Goal: Task Accomplishment & Management: Manage account settings

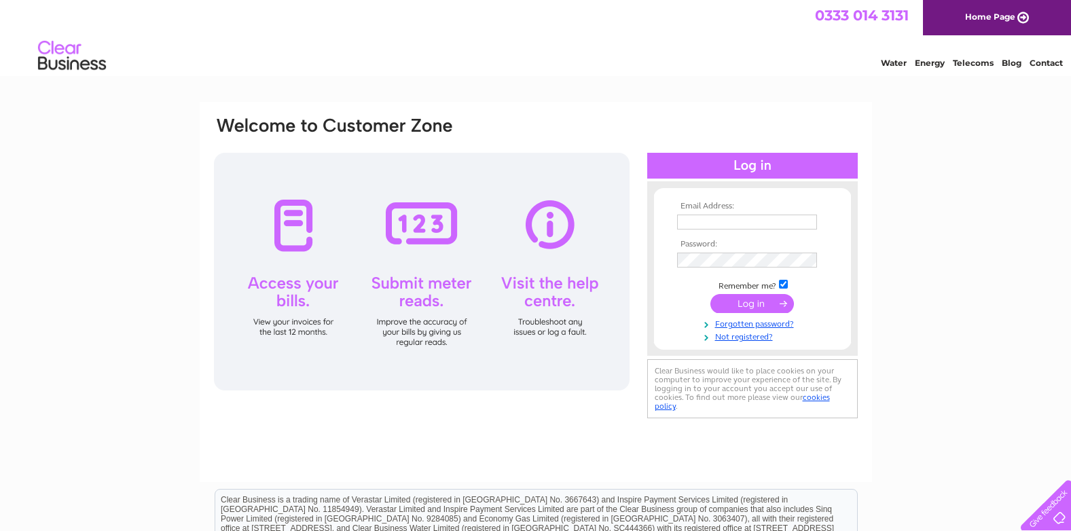
type input "[EMAIL_ADDRESS][DOMAIN_NAME]"
click at [740, 299] on input "submit" at bounding box center [752, 303] width 84 height 19
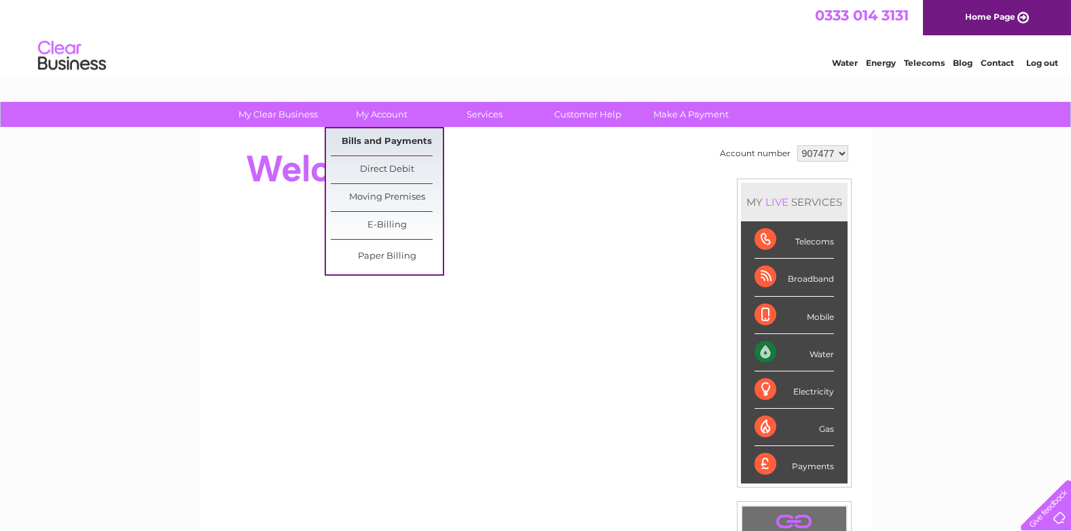
click at [384, 139] on link "Bills and Payments" at bounding box center [387, 141] width 112 height 27
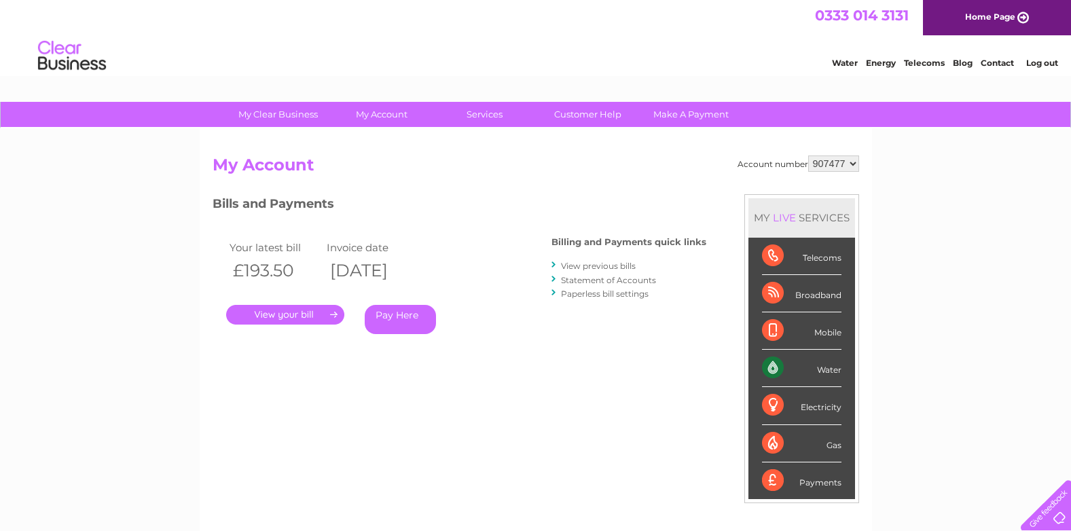
click at [284, 314] on link "." at bounding box center [285, 315] width 118 height 20
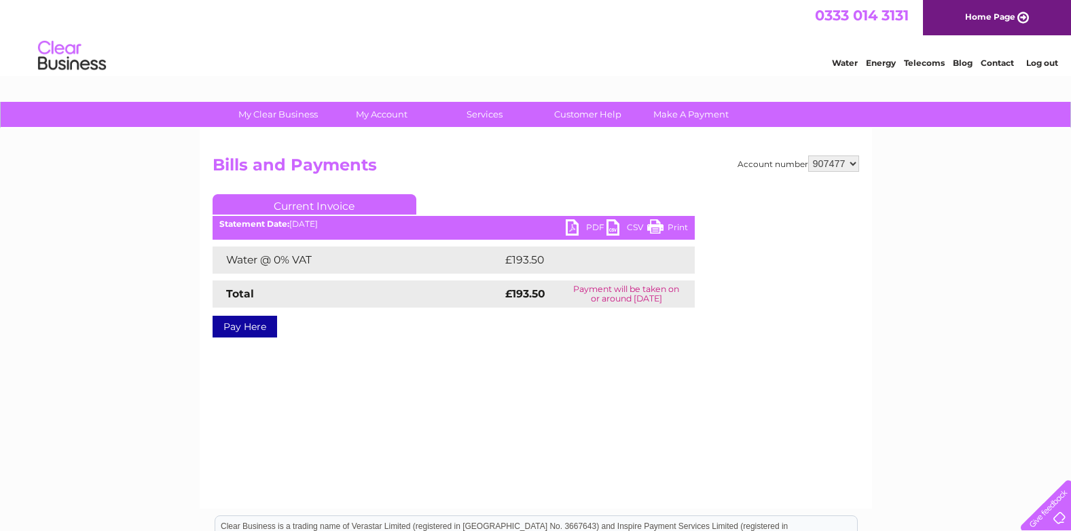
click at [572, 221] on link "PDF" at bounding box center [586, 229] width 41 height 20
